Goal: Information Seeking & Learning: Understand process/instructions

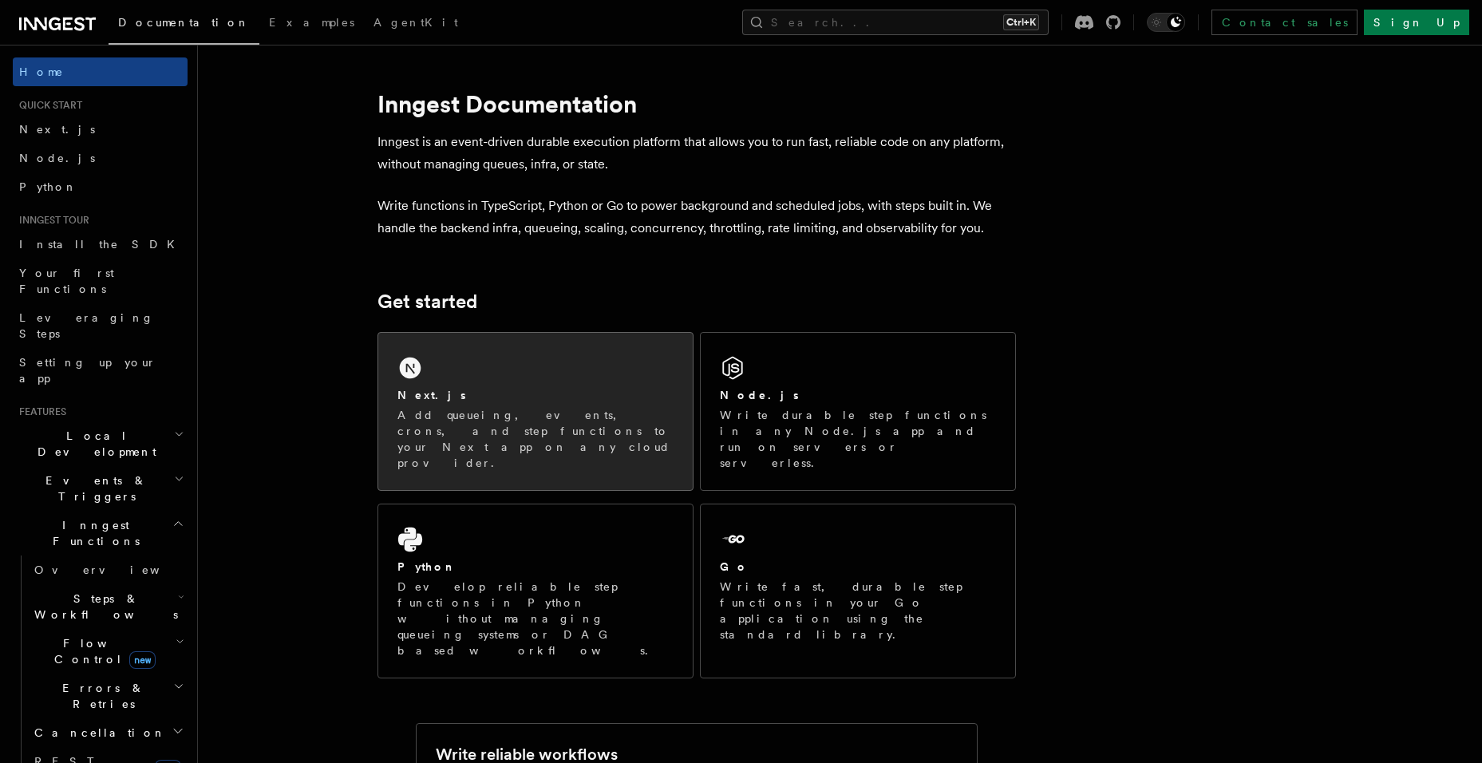
click at [539, 389] on div "Next.js" at bounding box center [535, 395] width 276 height 17
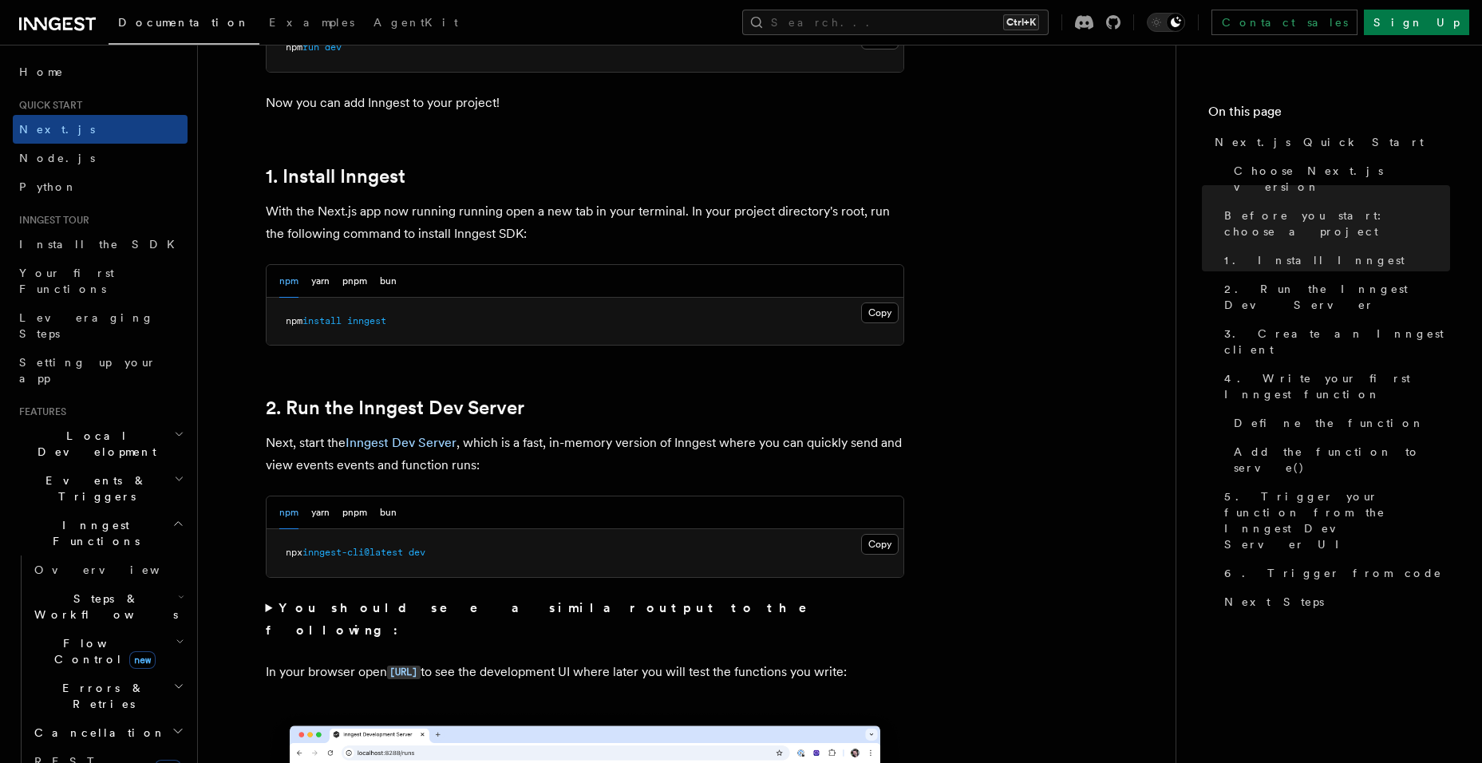
scroll to position [878, 0]
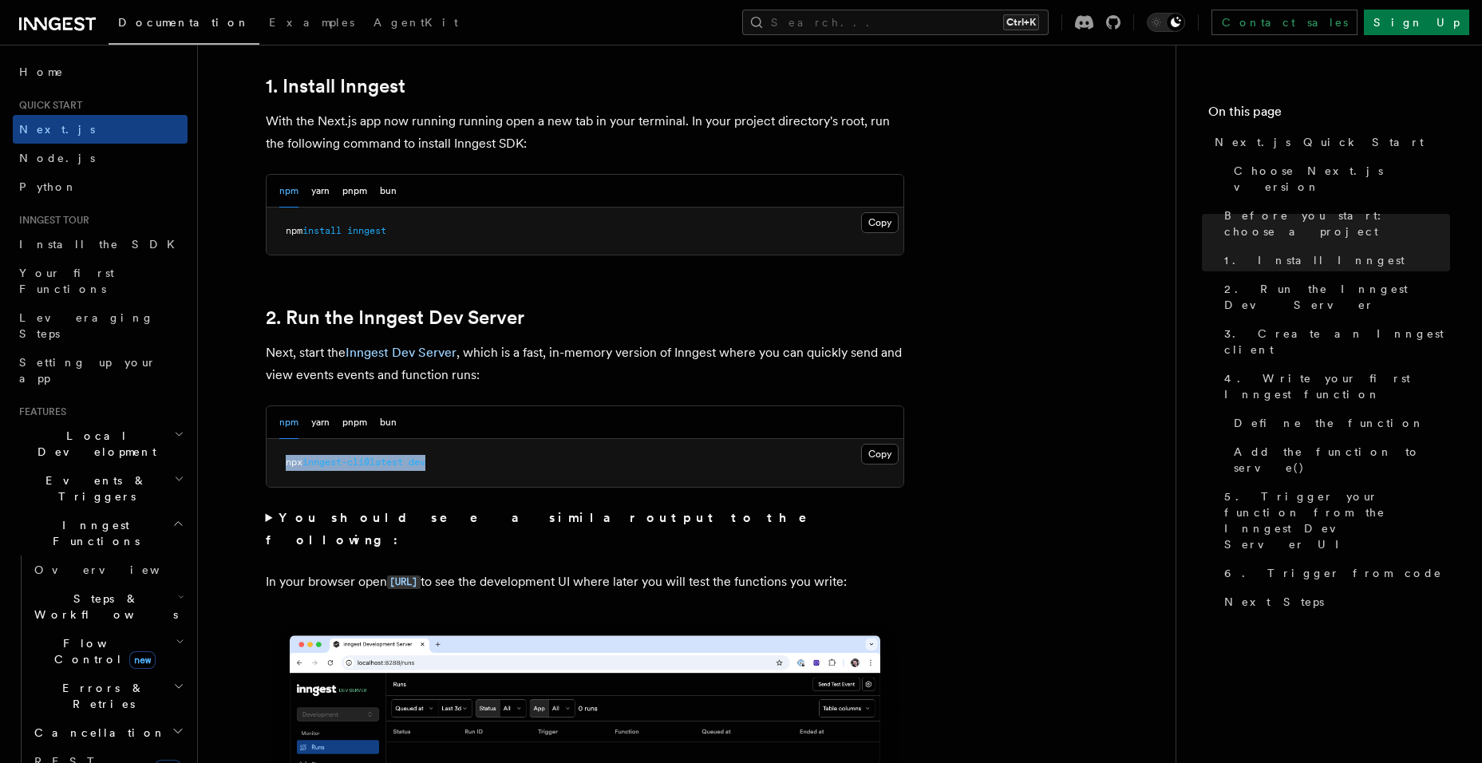
drag, startPoint x: 450, startPoint y: 459, endPoint x: 278, endPoint y: 474, distance: 173.0
click at [278, 474] on pre "npx inngest-cli@latest dev" at bounding box center [584, 463] width 637 height 48
copy span "npx inngest-cli@latest dev"
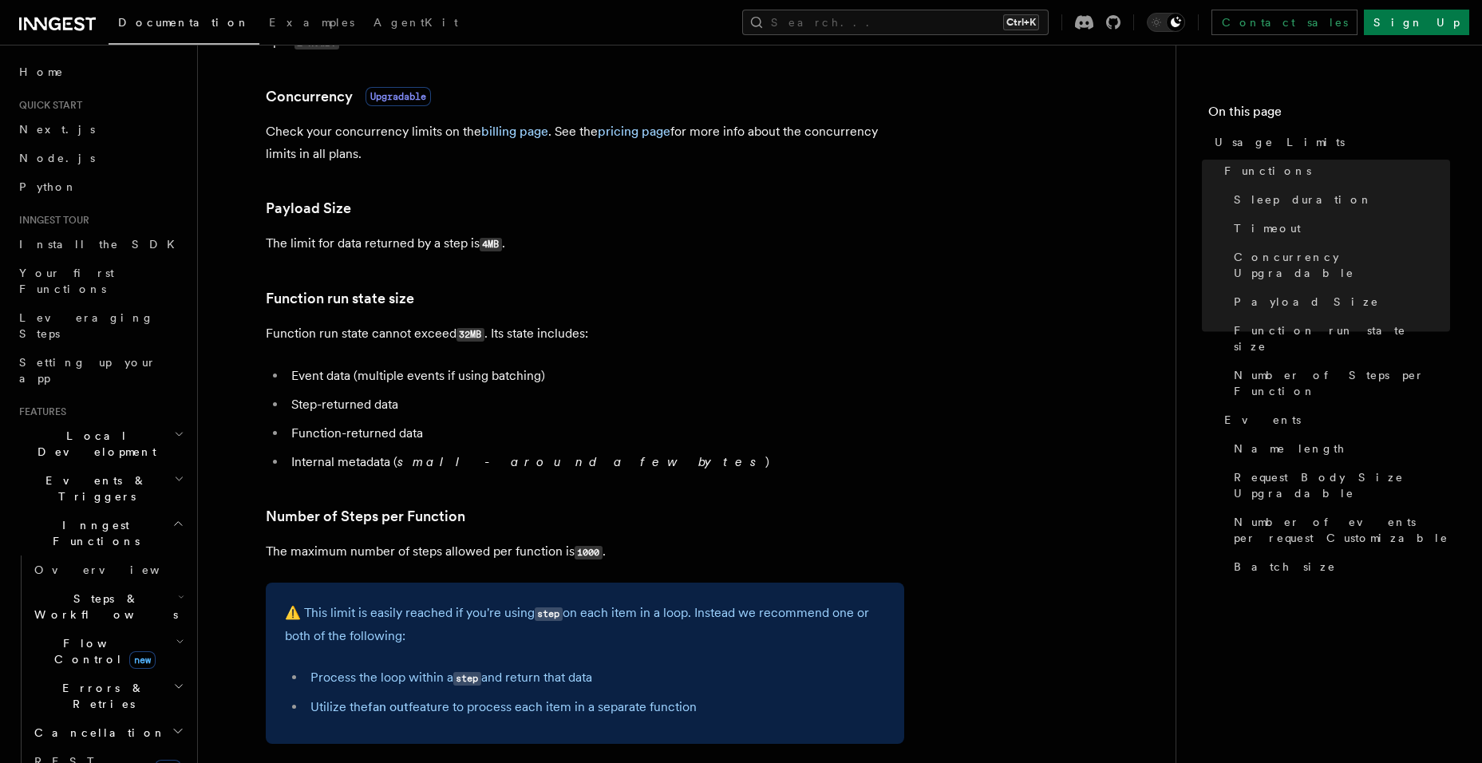
scroll to position [558, 0]
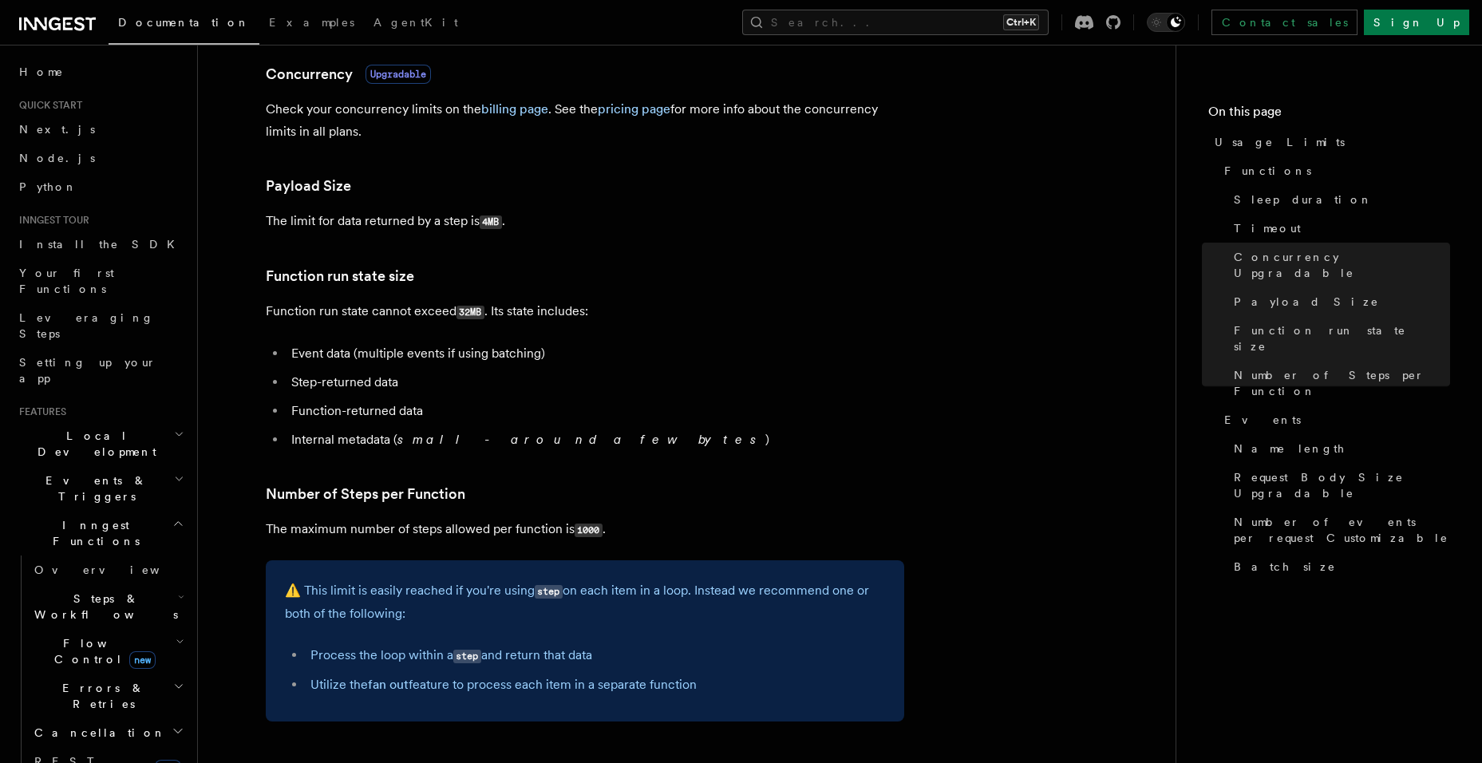
click at [611, 371] on li "Step-returned data" at bounding box center [594, 382] width 617 height 22
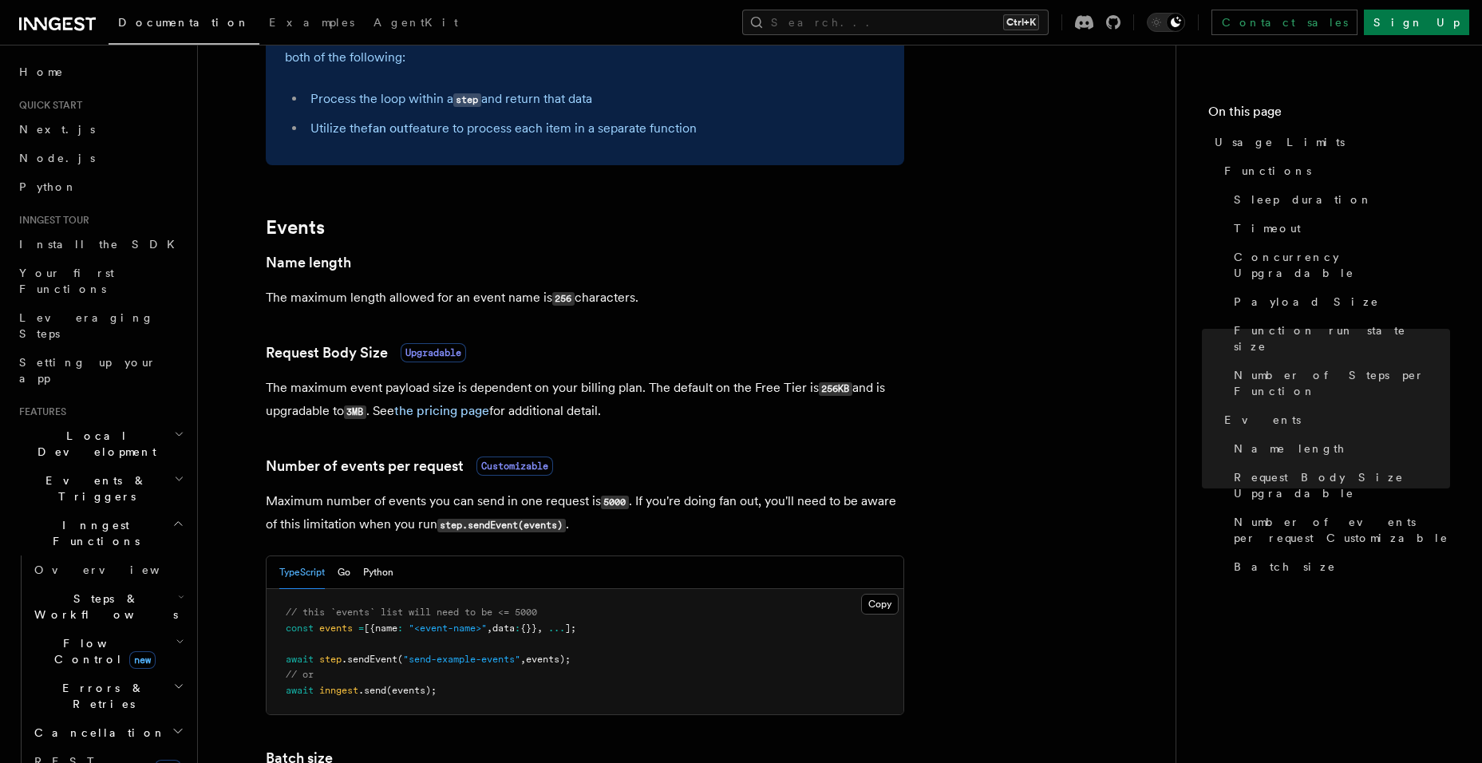
scroll to position [1117, 0]
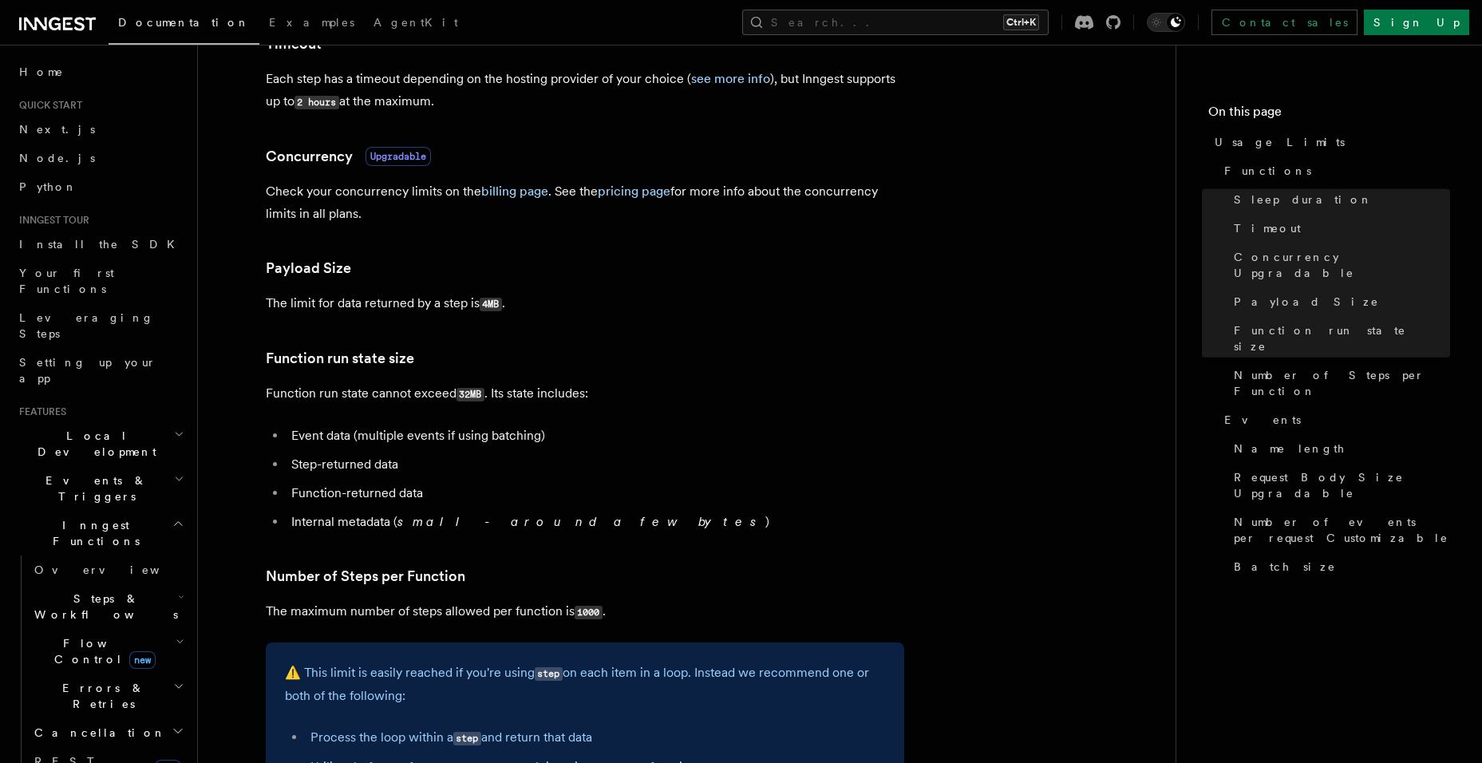
scroll to position [479, 0]
click at [734, 375] on article "Platform Usage Limits We have put some limits on the service to make sure we pr…" at bounding box center [686, 686] width 926 height 2188
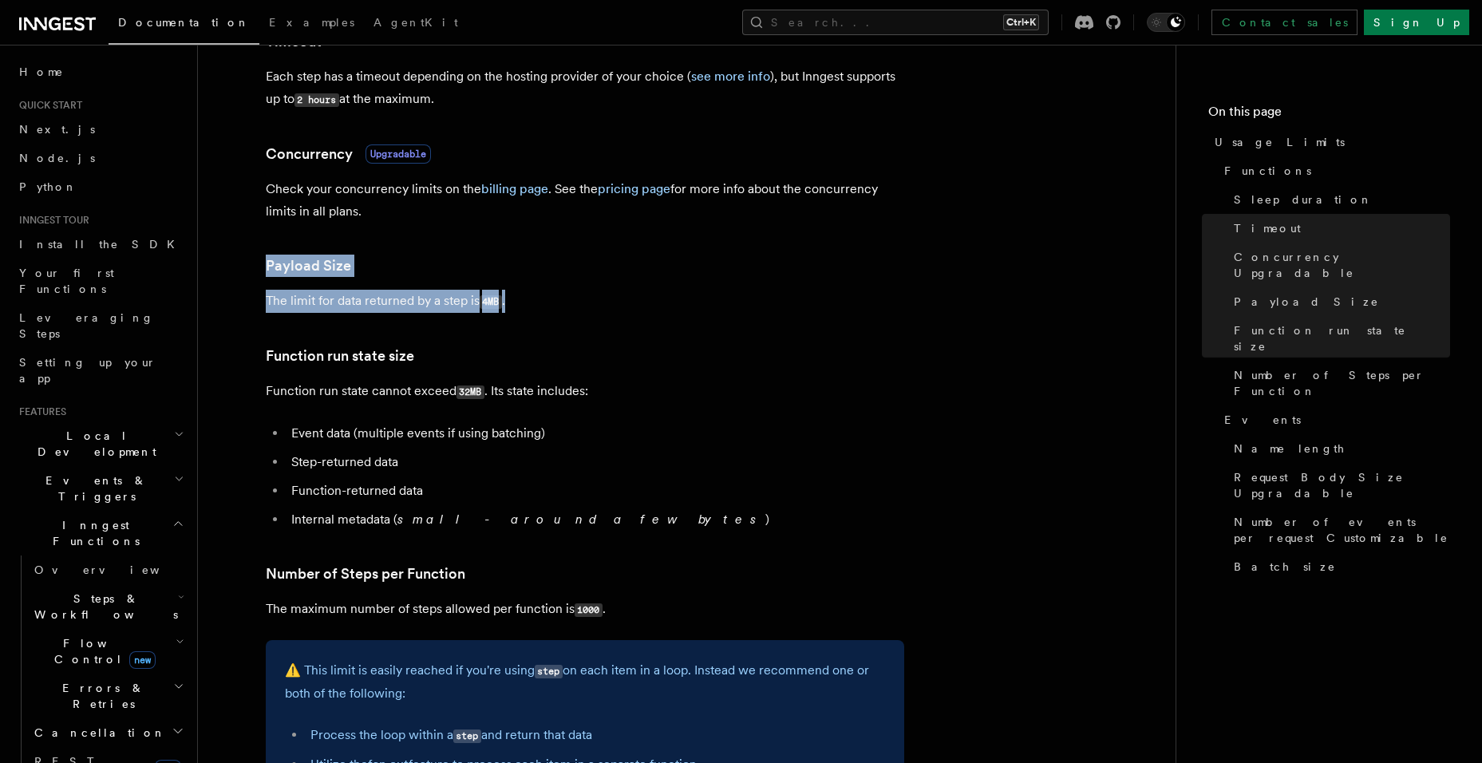
drag, startPoint x: 310, startPoint y: 282, endPoint x: 233, endPoint y: 251, distance: 83.1
click at [233, 251] on article "Platform Usage Limits We have put some limits on the service to make sure we pr…" at bounding box center [686, 686] width 926 height 2188
copy article "Payload Size The limit for data returned by a step is 4MB ."
